Goal: Check status: Check status

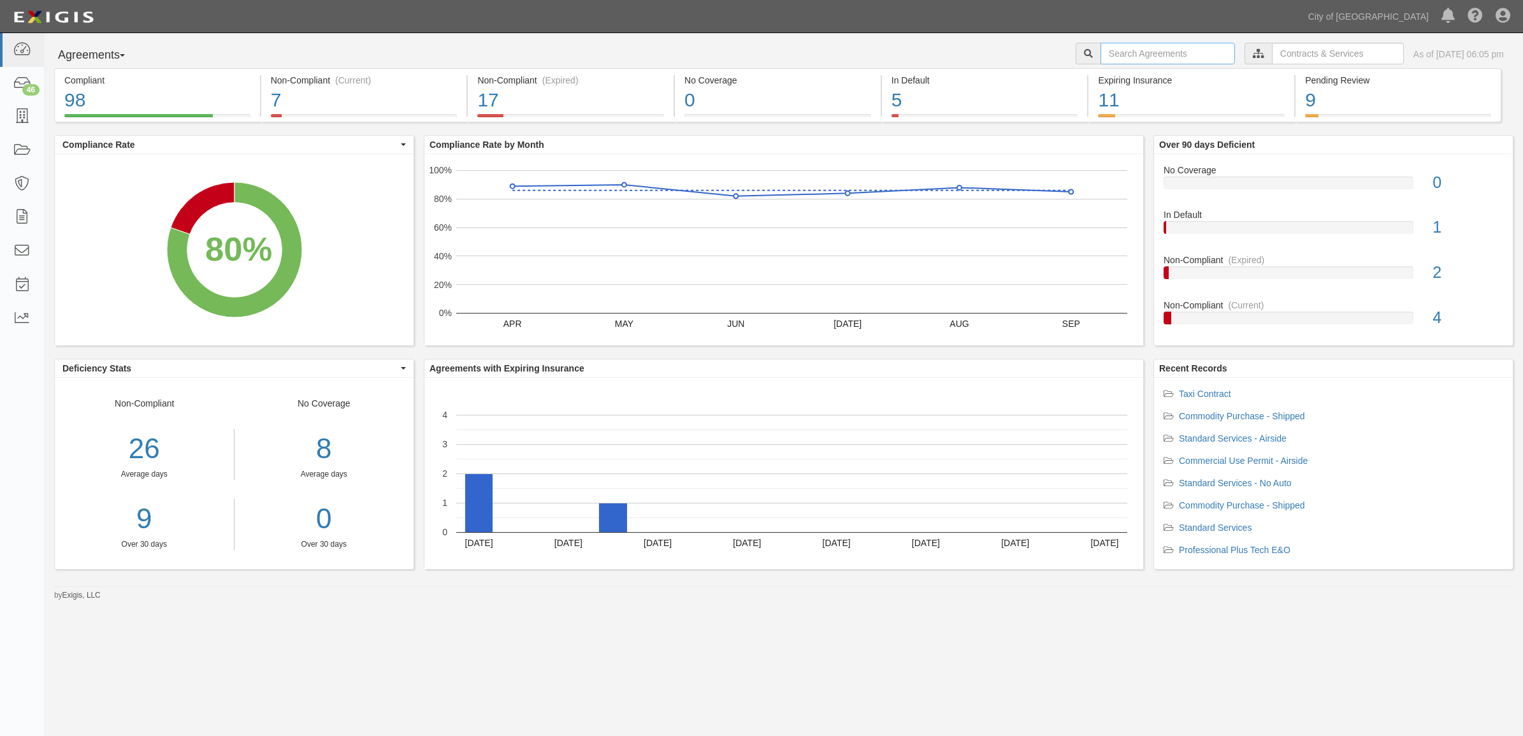
click at [1100, 59] on input "text" at bounding box center [1167, 54] width 134 height 22
type input "159584"
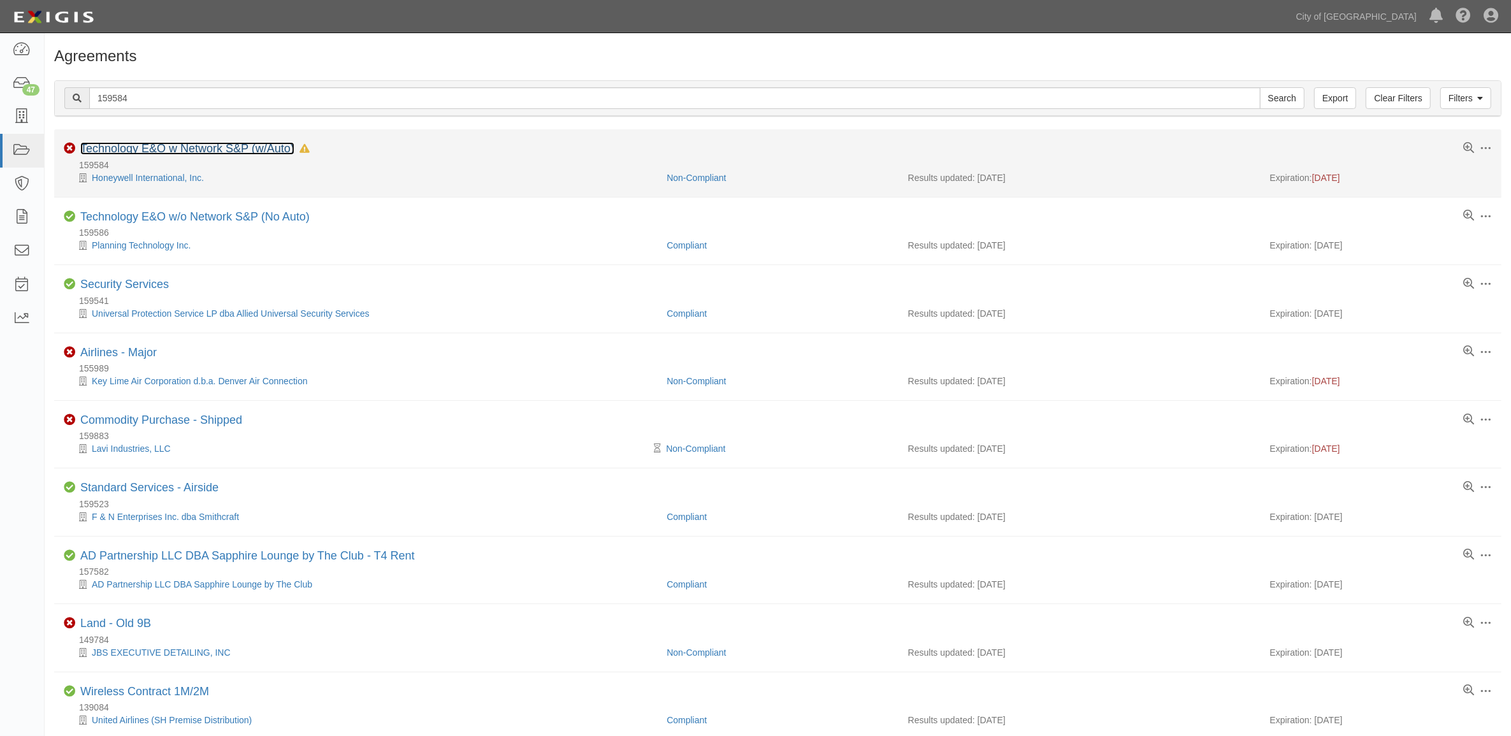
click at [281, 148] on link "Technology E&O w Network S&P (w/Auto)" at bounding box center [187, 148] width 214 height 13
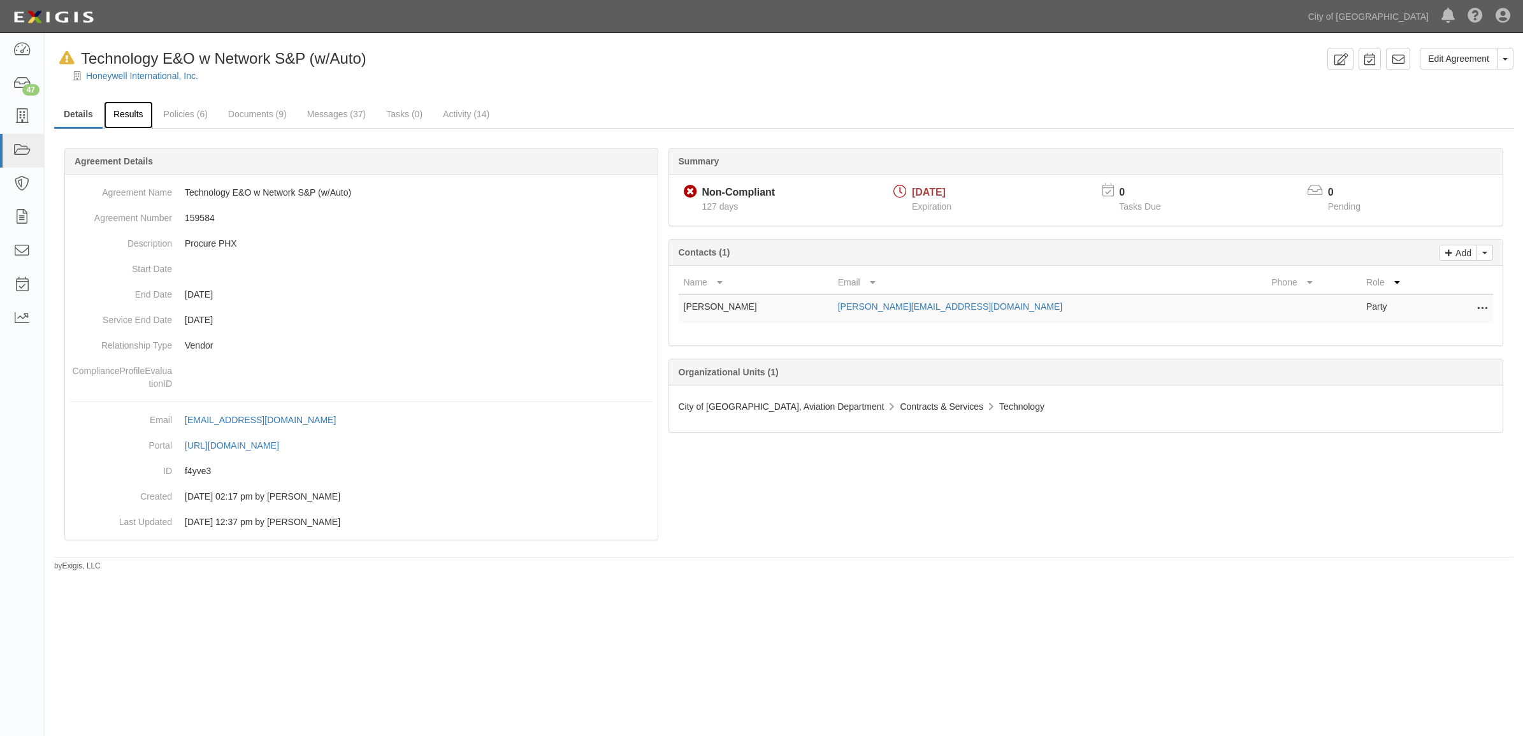
click at [137, 121] on link "Results" at bounding box center [128, 114] width 49 height 27
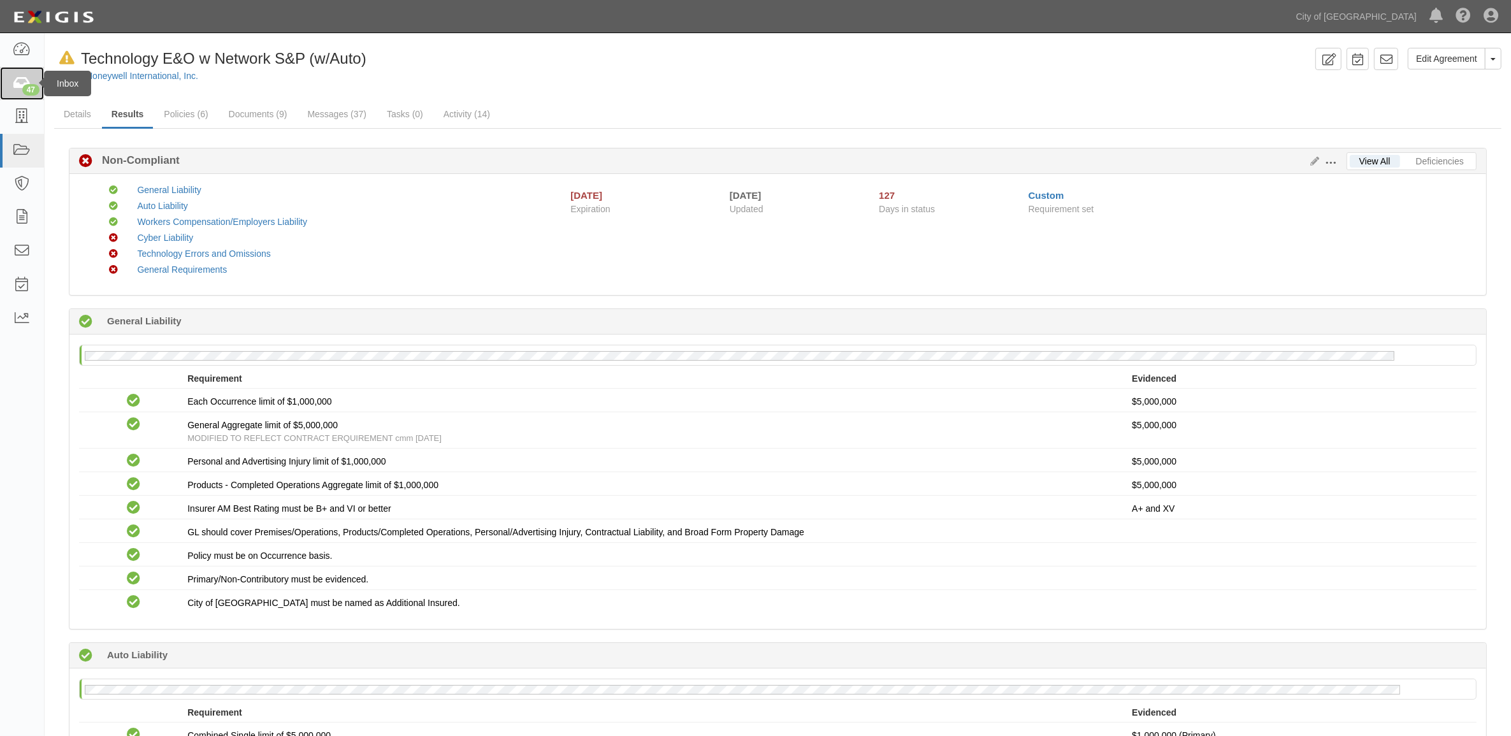
click at [11, 83] on link "47" at bounding box center [22, 84] width 44 height 34
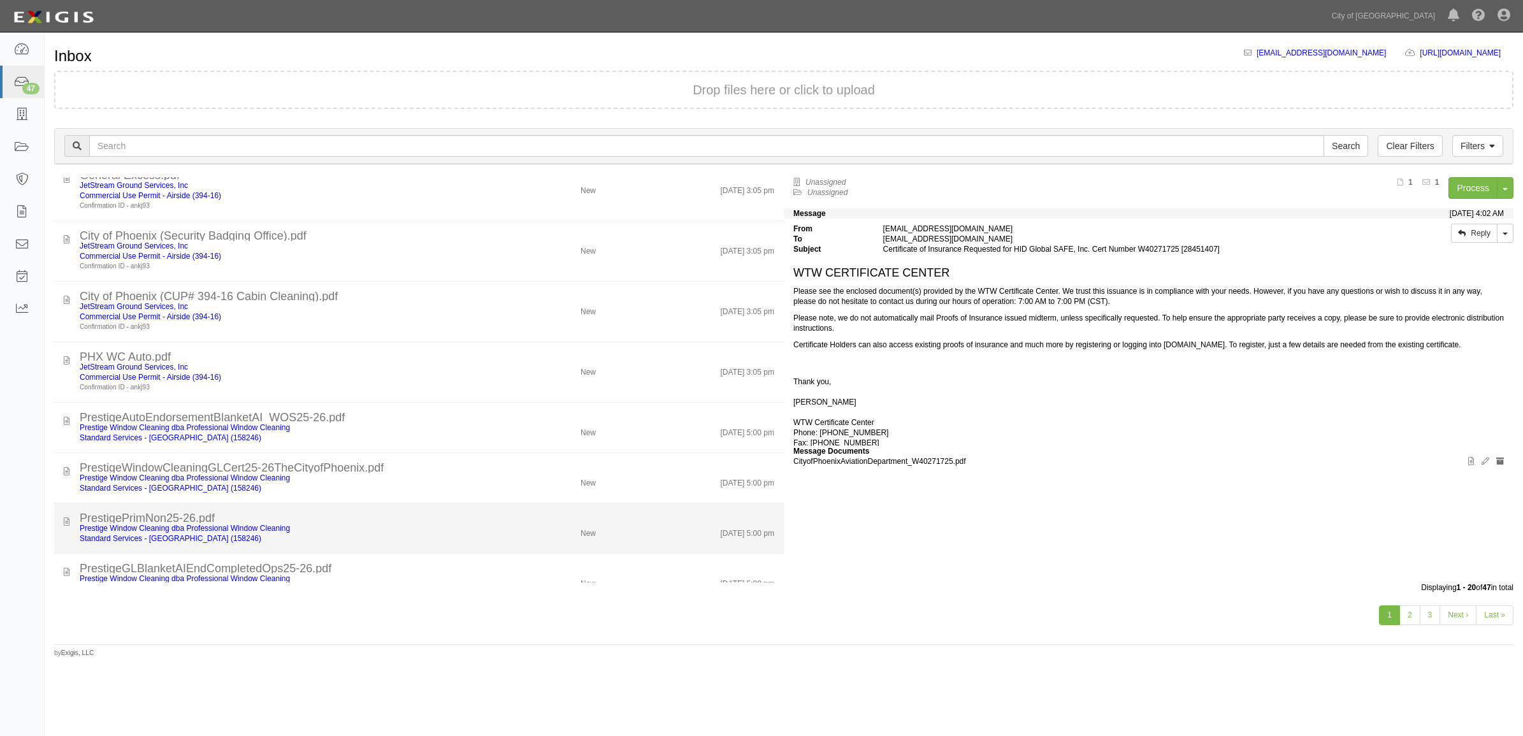
scroll to position [676, 0]
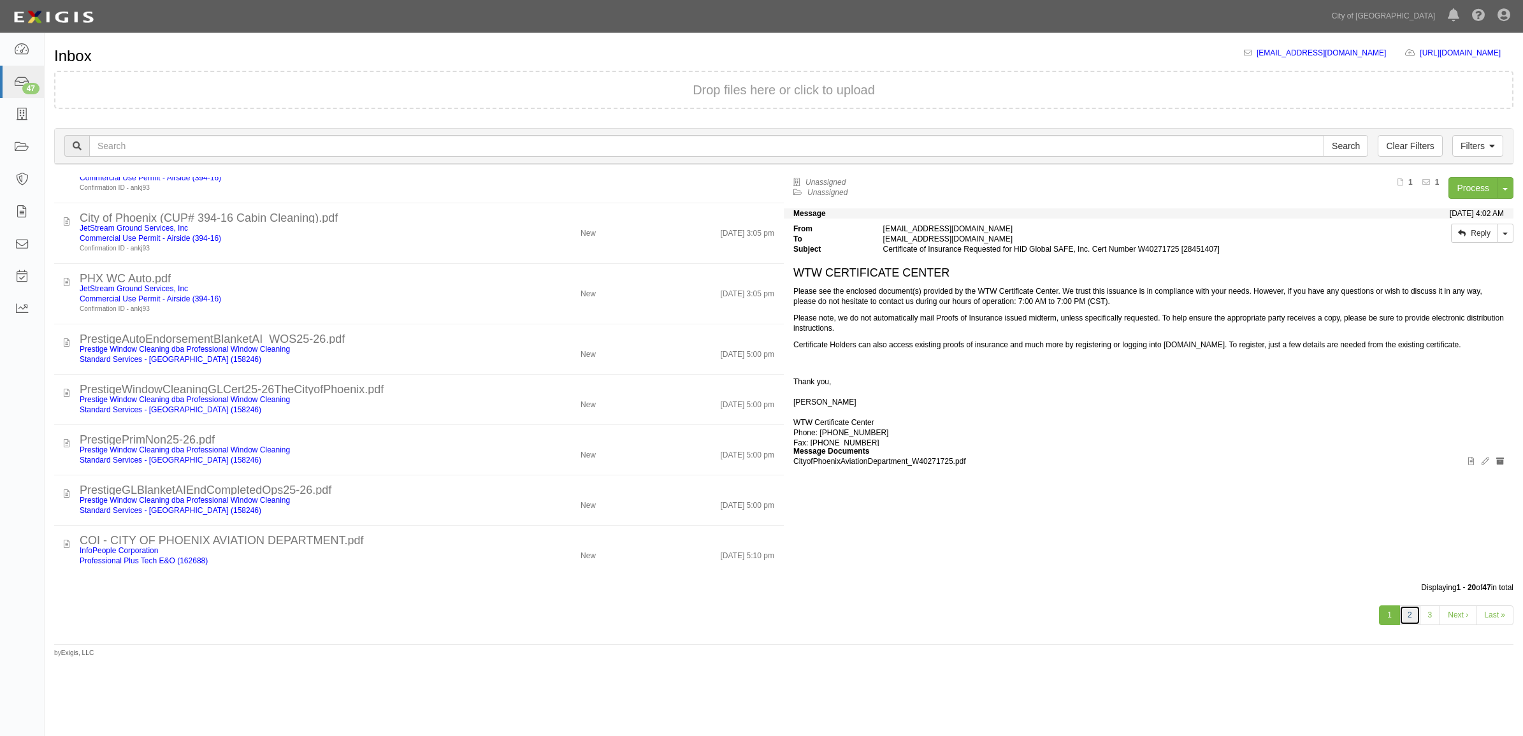
click at [1413, 605] on link "2" at bounding box center [1409, 615] width 21 height 20
